Goal: Information Seeking & Learning: Learn about a topic

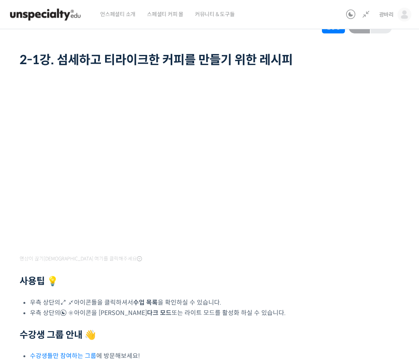
scroll to position [33, 0]
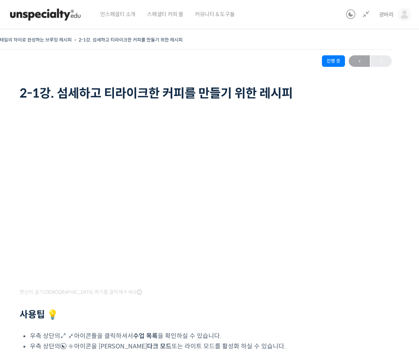
scroll to position [135, 0]
click at [365, 15] on icon at bounding box center [366, 14] width 9 height 9
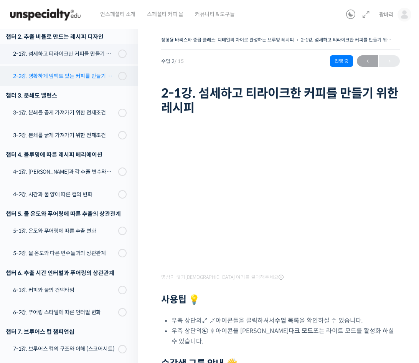
click at [103, 72] on div "2-2강. 명확하게 임팩트 있는 커피를 만들기 위한 레시피" at bounding box center [64, 76] width 103 height 8
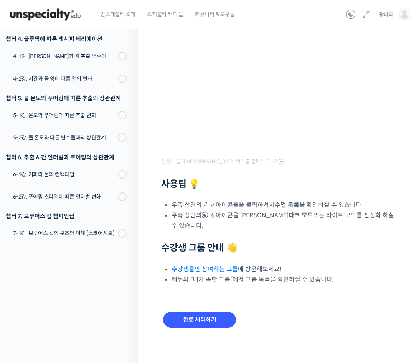
scroll to position [115, 0]
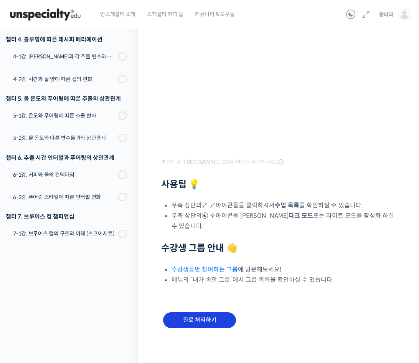
click at [204, 312] on input "완료 처리하기" at bounding box center [199, 320] width 73 height 16
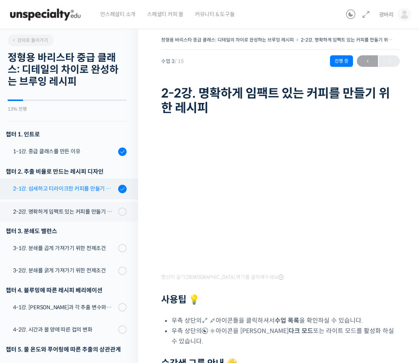
click at [69, 188] on div "2-1강. 섬세하고 티라이크한 커피를 만들기 위한 레시피" at bounding box center [64, 188] width 103 height 8
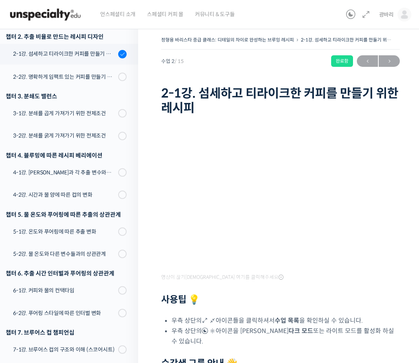
scroll to position [135, 0]
click at [91, 78] on div "2-2강. 명확하게 임팩트 있는 커피를 만들기 위한 레시피" at bounding box center [64, 77] width 103 height 8
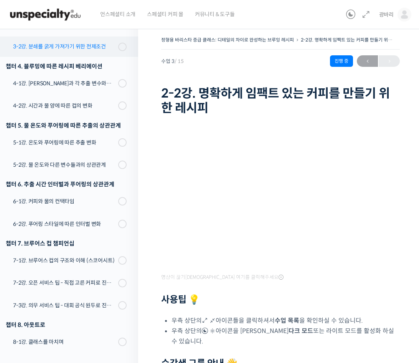
scroll to position [223, 0]
